Goal: Information Seeking & Learning: Learn about a topic

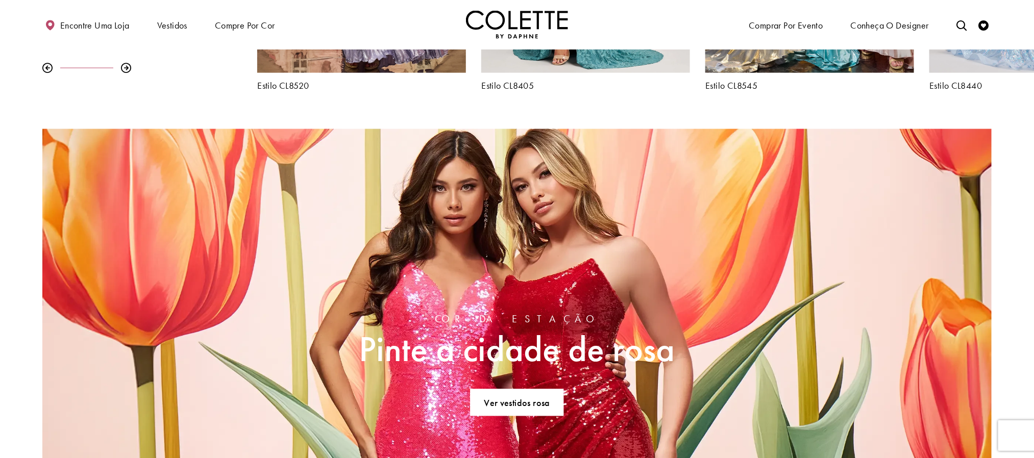
scroll to position [459, 0]
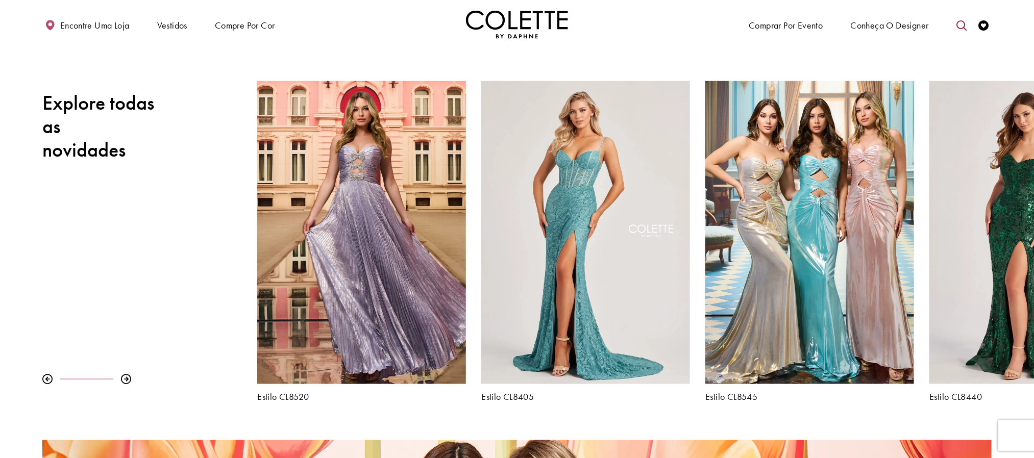
click at [963, 18] on link "Alternar pesquisa" at bounding box center [961, 25] width 15 height 28
click at [891, 31] on input "Procurar" at bounding box center [909, 24] width 123 height 15
click at [899, 26] on input "Procurar" at bounding box center [909, 24] width 123 height 15
click at [895, 52] on div "Colette by [PERSON_NAME] CL8470" at bounding box center [908, 57] width 121 height 49
type input "**********"
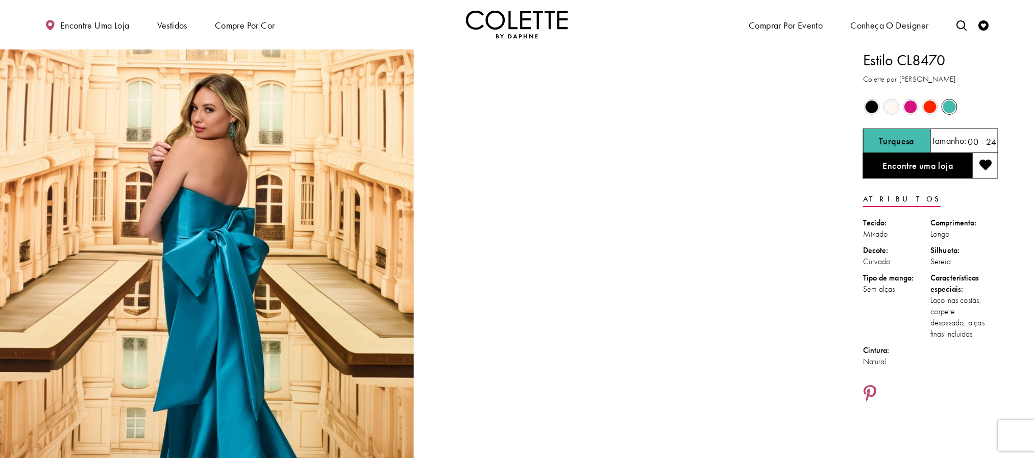
click at [912, 109] on span "O estado dos controles de cores do produto depende do tamanho escolhido" at bounding box center [910, 107] width 13 height 13
